Goal: Task Accomplishment & Management: Complete application form

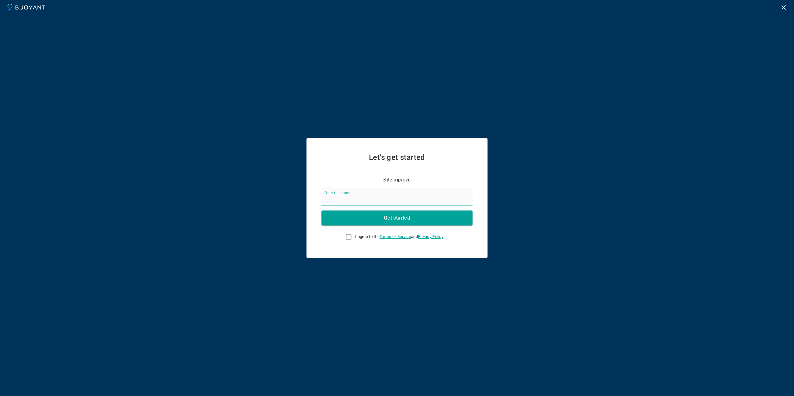
click at [359, 201] on input "Your full name" at bounding box center [396, 196] width 151 height 17
type input "[PERSON_NAME]"
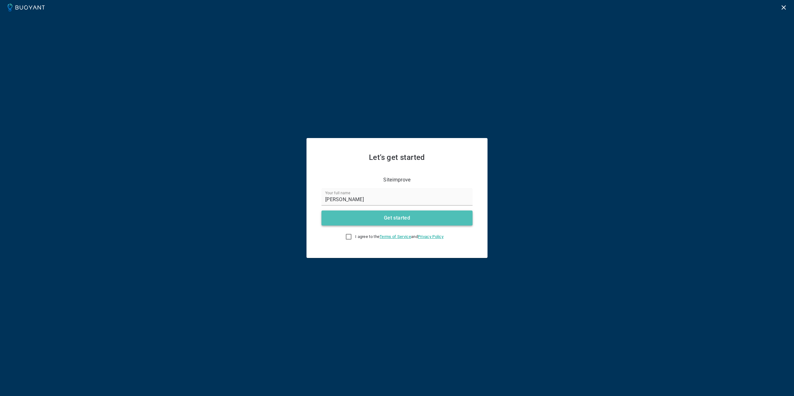
click at [440, 218] on button "Get started" at bounding box center [396, 217] width 151 height 15
click at [347, 237] on input "I agree to the Terms of Service and Privacy Policy This field is required" at bounding box center [348, 236] width 7 height 7
checkbox input "true"
click at [391, 219] on h4 "Get started" at bounding box center [397, 218] width 26 height 6
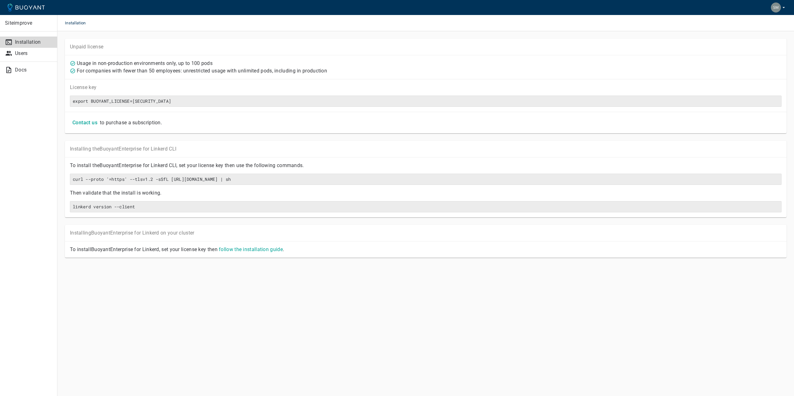
drag, startPoint x: 748, startPoint y: 320, endPoint x: 764, endPoint y: 134, distance: 186.6
click at [749, 320] on main "Installation Unpaid license Usage in non-production environments only, up to 10…" at bounding box center [425, 198] width 736 height 396
click at [775, 4] on img "button" at bounding box center [775, 7] width 10 height 10
click at [755, 36] on link "Logout Sami" at bounding box center [761, 35] width 65 height 11
